Goal: Task Accomplishment & Management: Manage account settings

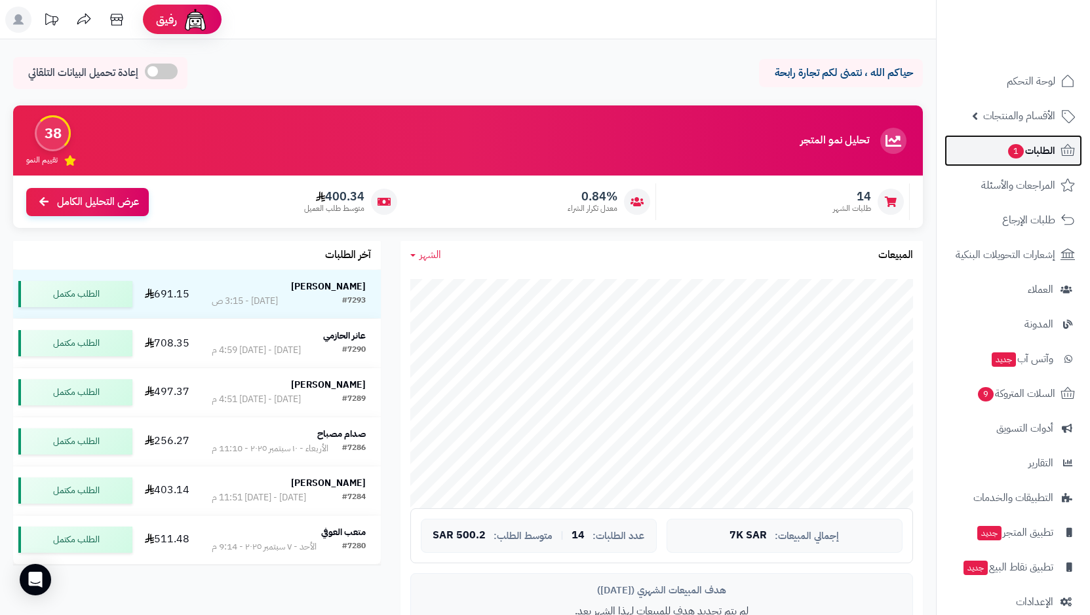
click at [1016, 149] on span "1" at bounding box center [1015, 151] width 17 height 16
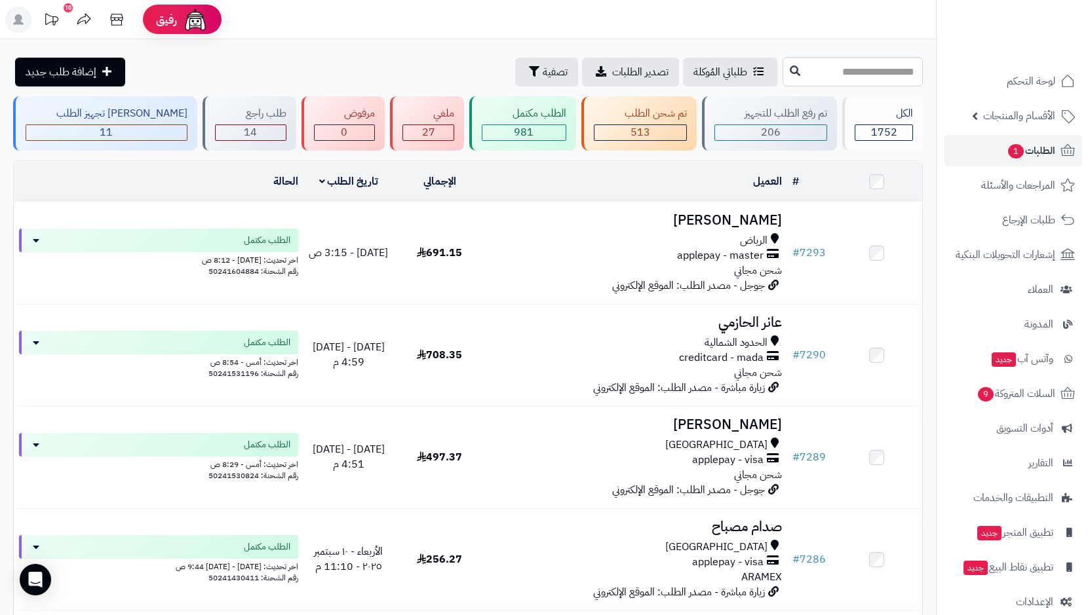
click at [731, 255] on span "applepay - master" at bounding box center [720, 255] width 86 height 15
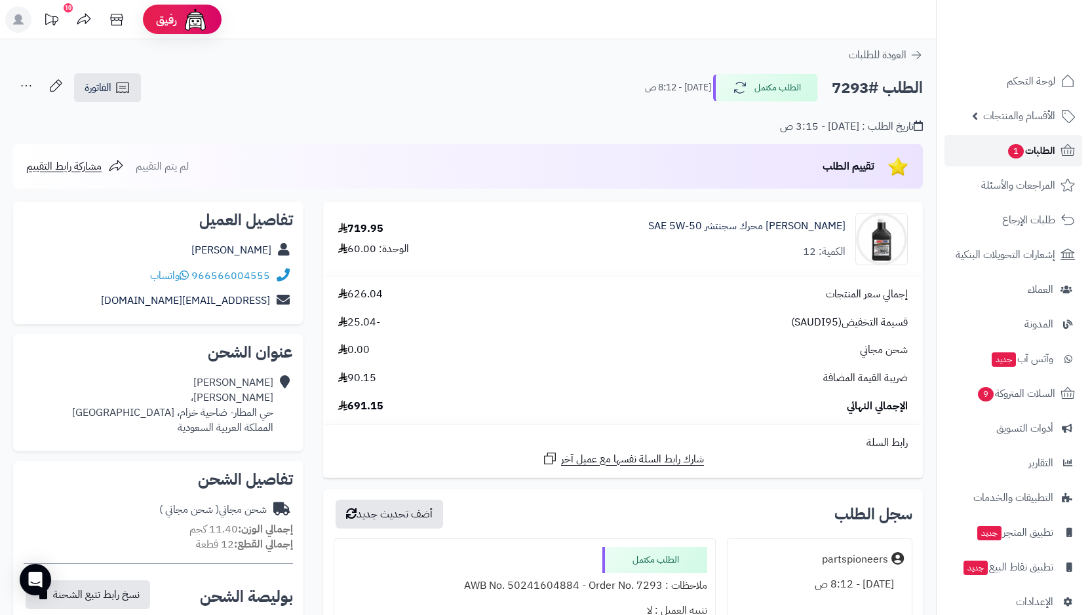
click at [1041, 149] on span "الطلبات 1" at bounding box center [1030, 151] width 48 height 18
